Goal: Task Accomplishment & Management: Manage account settings

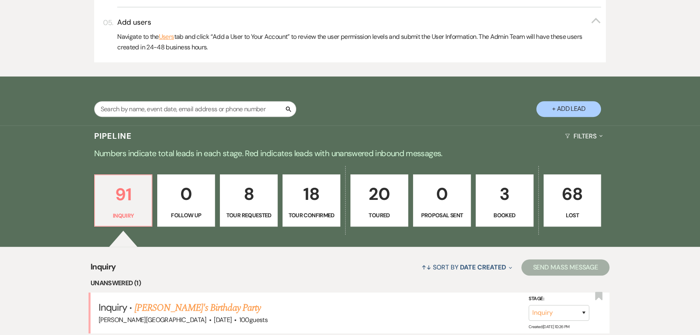
scroll to position [404, 0]
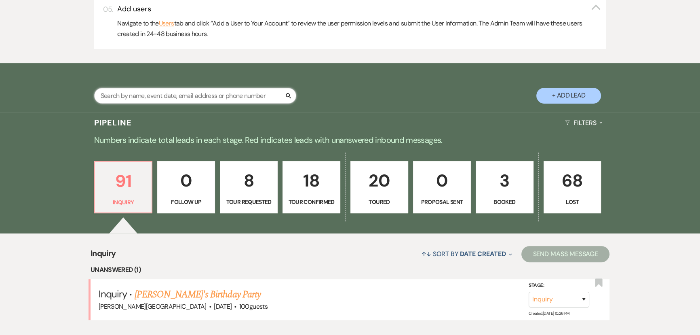
click at [143, 89] on input "text" at bounding box center [195, 96] width 202 height 16
type input "[PERSON_NAME]"
select select "2"
select select "4"
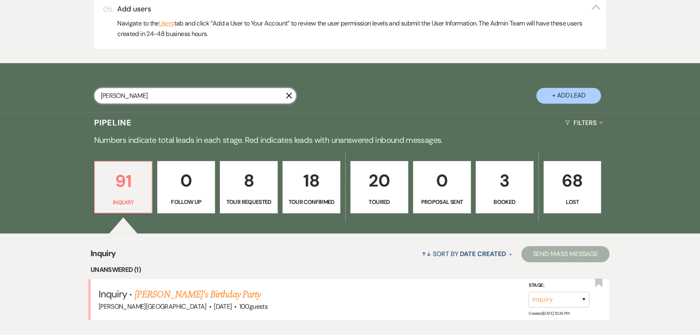
select select "5"
select select "4"
select select "8"
select select "10"
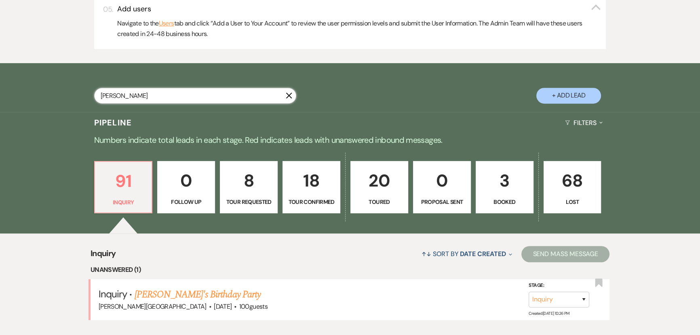
select select "8"
select select "1"
select select "8"
select select "5"
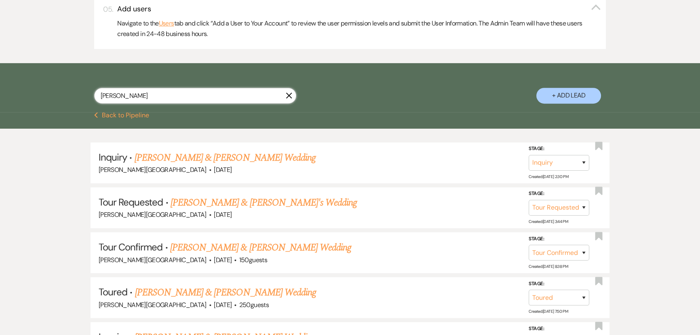
type input "[PERSON_NAME]"
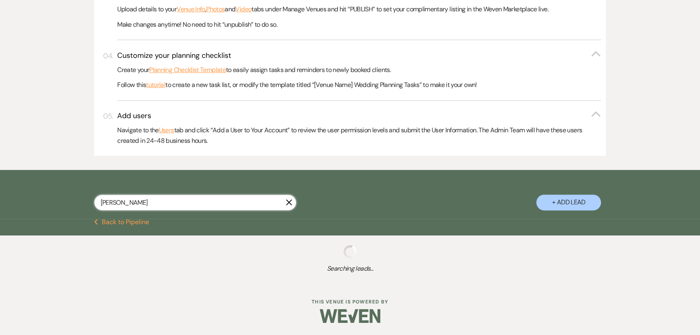
scroll to position [404, 0]
select select "2"
select select "4"
select select "5"
select select "4"
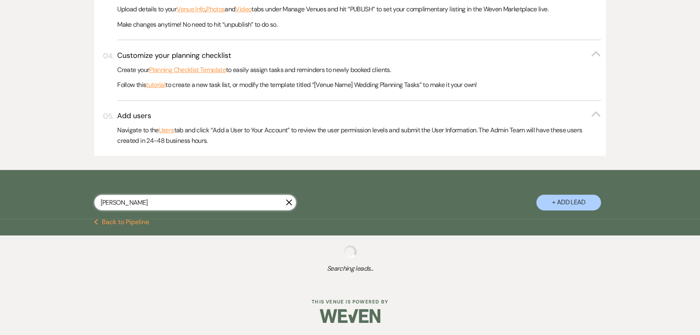
select select "4"
select select "8"
select select "10"
select select "8"
select select "1"
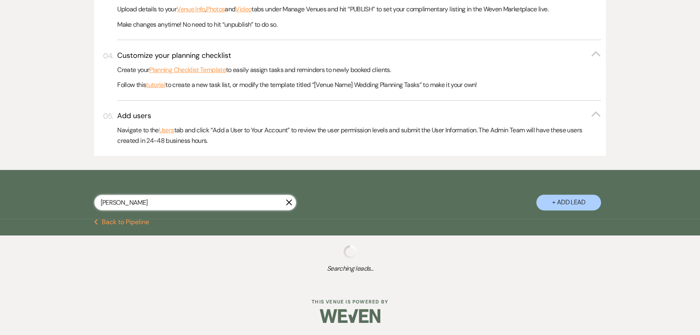
select select "8"
select select "5"
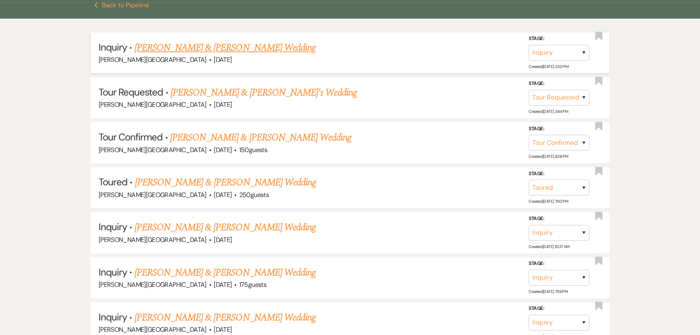
scroll to position [551, 0]
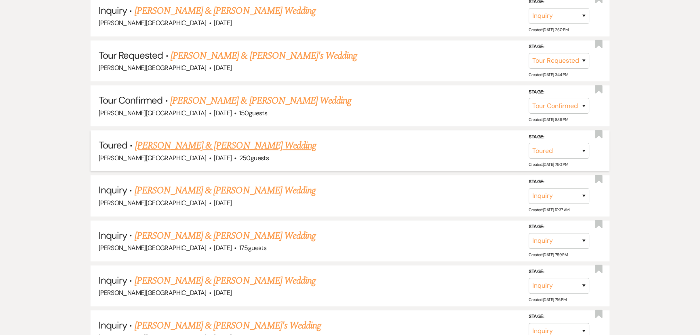
type input "[PERSON_NAME]"
click at [213, 146] on link "[PERSON_NAME] & [PERSON_NAME] Wedding" at bounding box center [225, 145] width 181 height 15
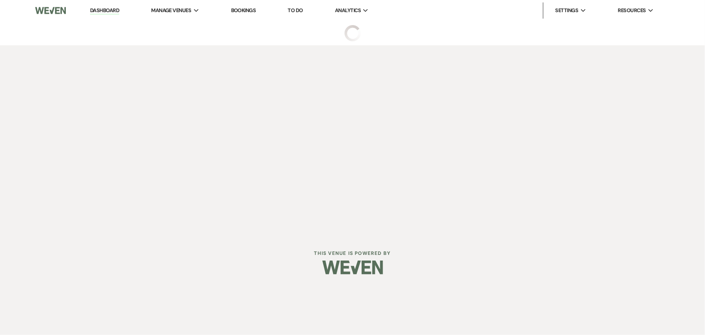
select select "5"
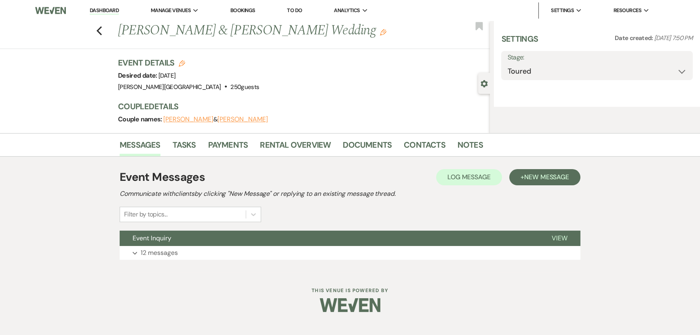
select select "5"
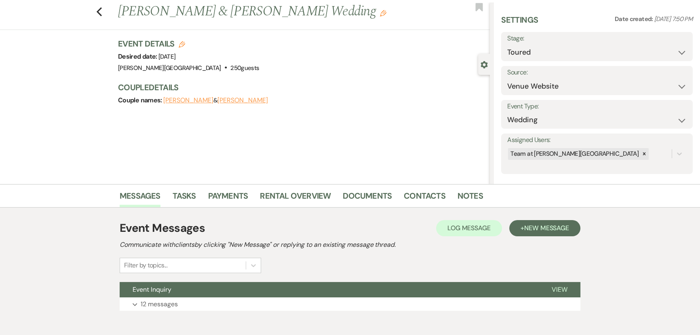
scroll to position [58, 0]
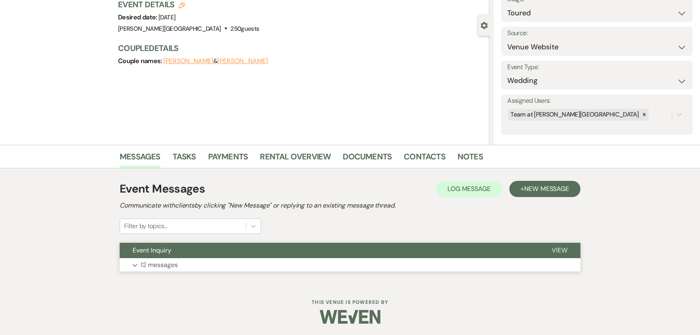
click at [137, 262] on button "Expand 12 messages" at bounding box center [350, 265] width 461 height 14
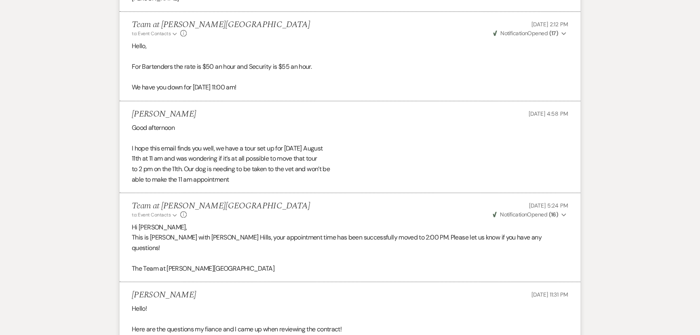
scroll to position [1234, 0]
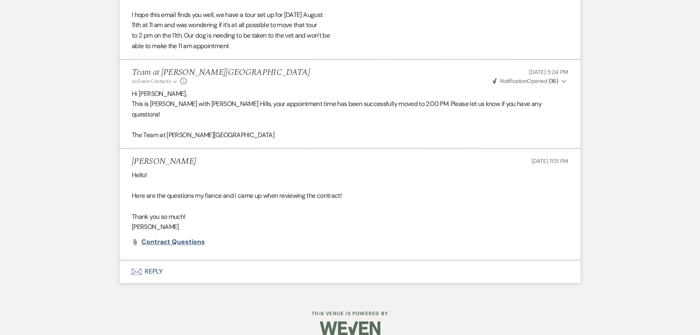
click at [173, 237] on span "Contract Questions" at bounding box center [172, 241] width 63 height 8
click at [167, 237] on span "Contract Questions" at bounding box center [172, 241] width 63 height 8
click at [157, 237] on span "Contract Questions" at bounding box center [172, 241] width 63 height 8
